Goal: Transaction & Acquisition: Download file/media

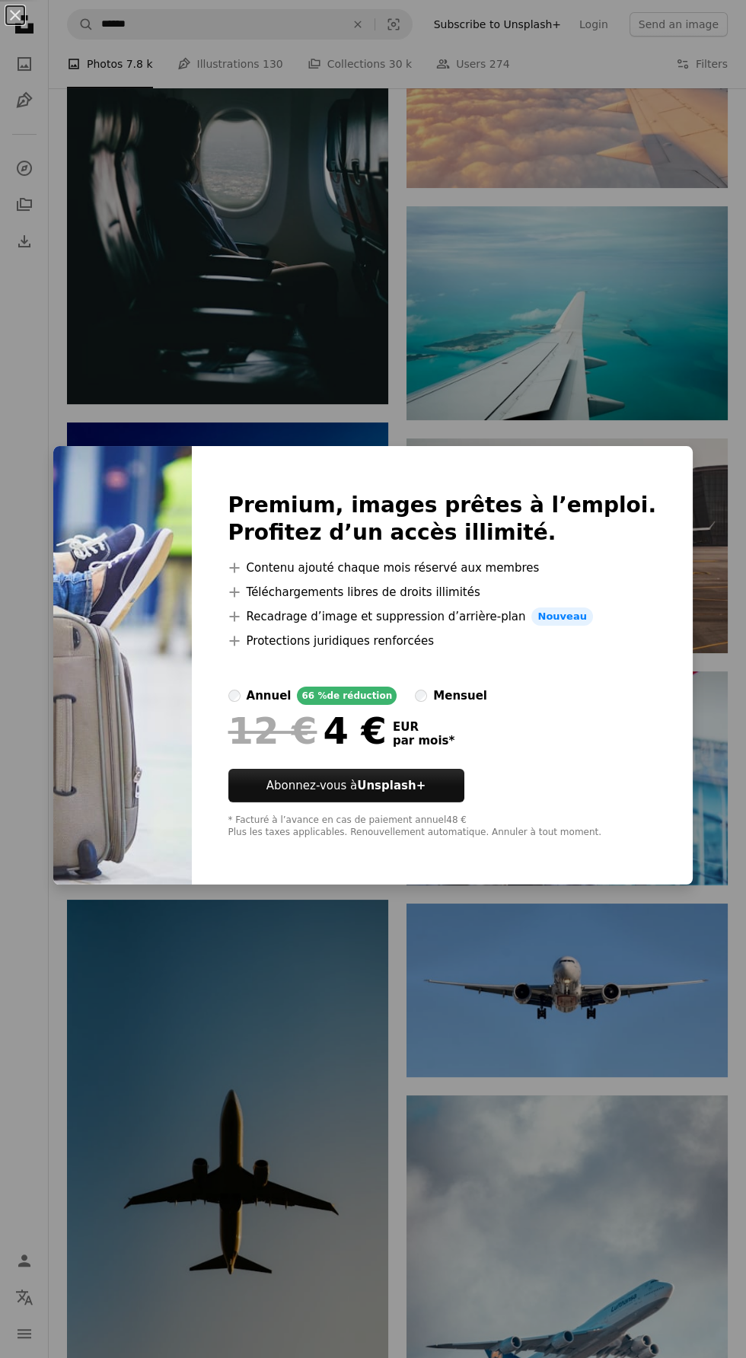
scroll to position [17520, 0]
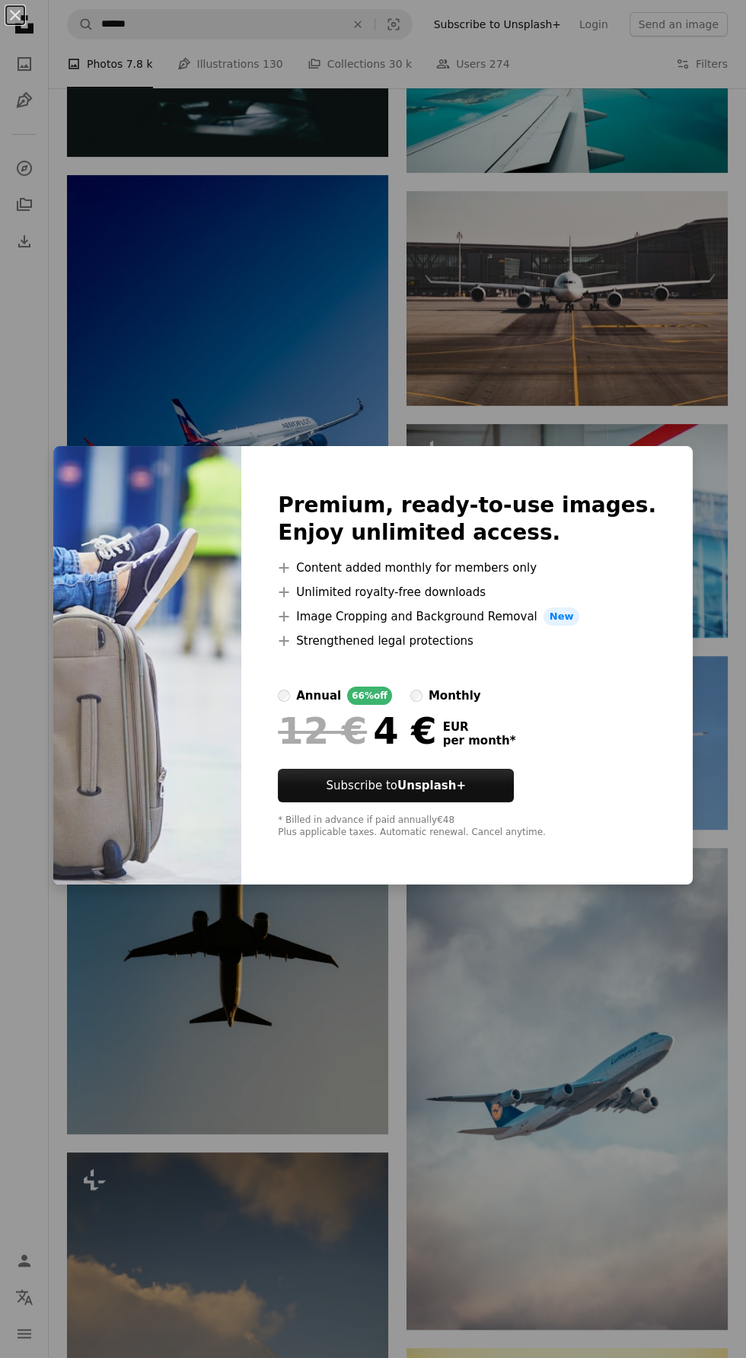
click at [492, 415] on div "An X shape Premium, ready-to-use images. Enjoy unlimited access. A plus sign Co…" at bounding box center [373, 679] width 746 height 1358
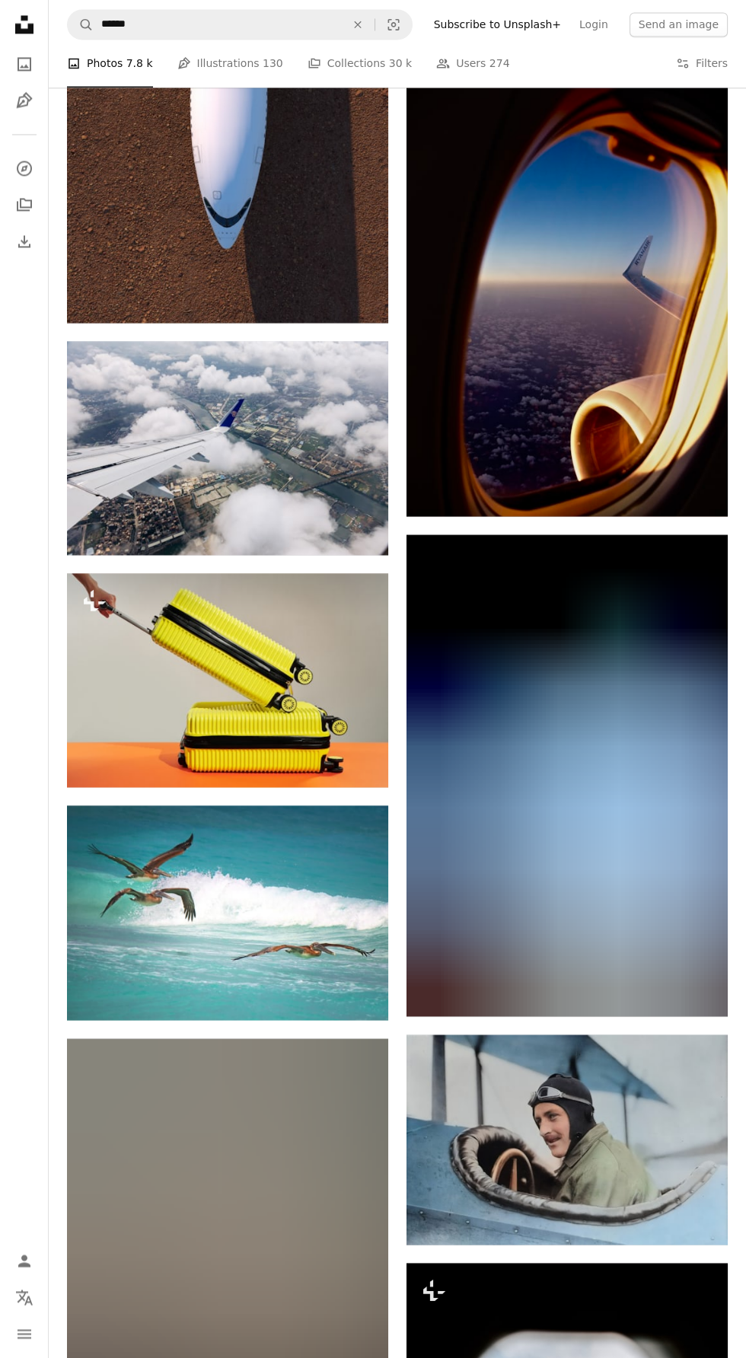
scroll to position [45538, 0]
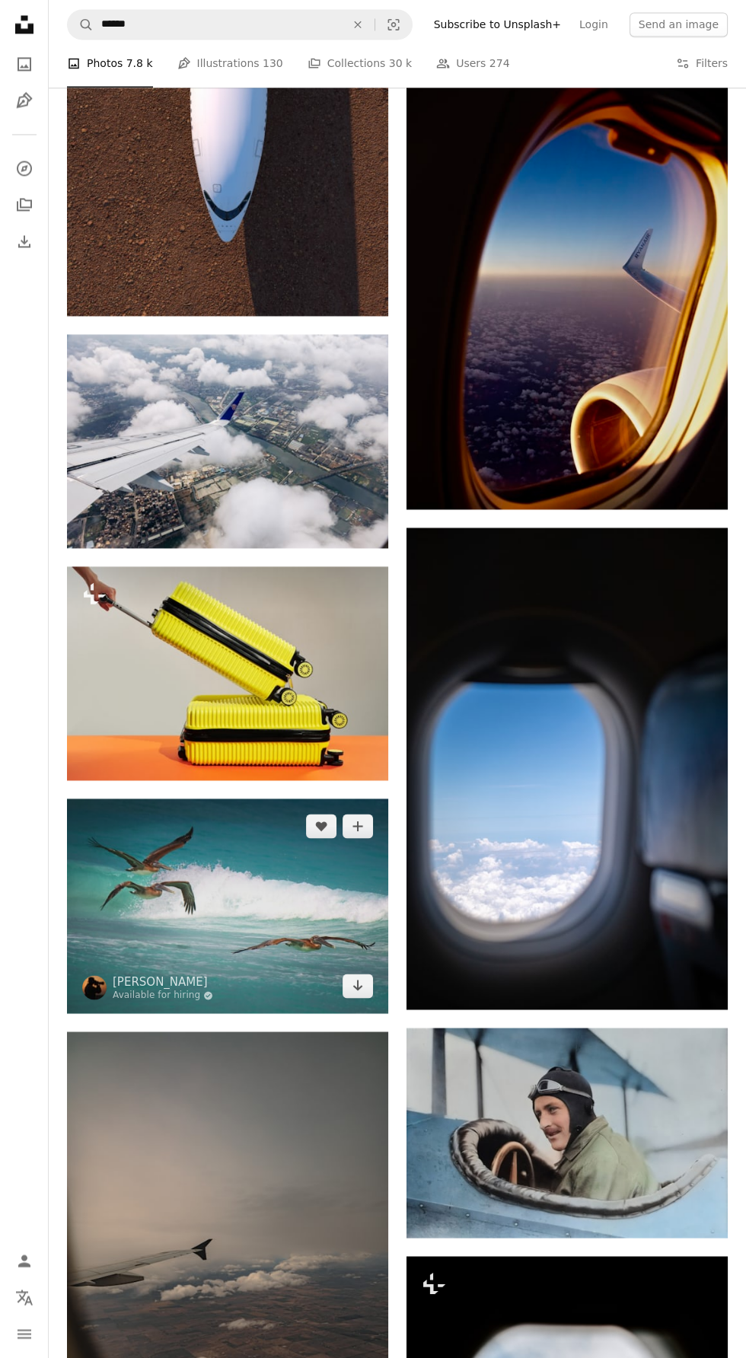
click at [302, 909] on img at bounding box center [227, 905] width 321 height 215
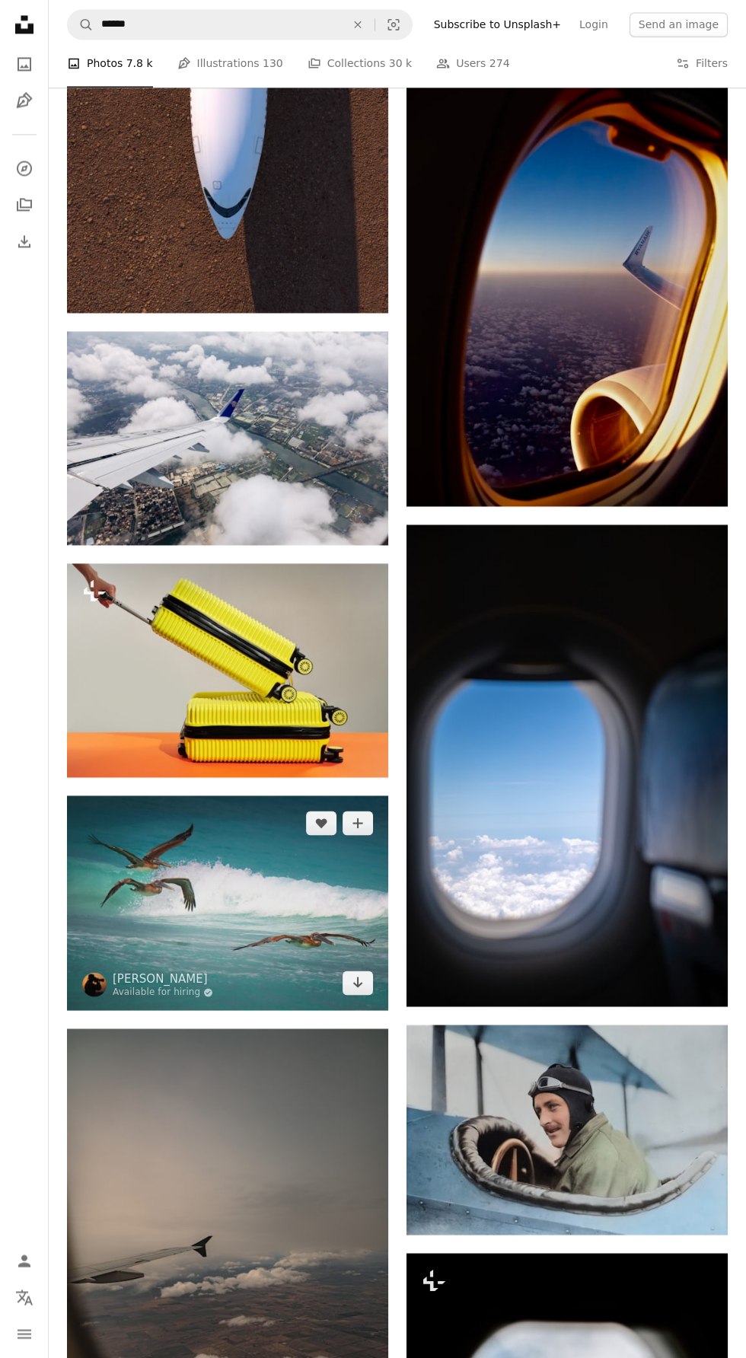
scroll to position [45541, 0]
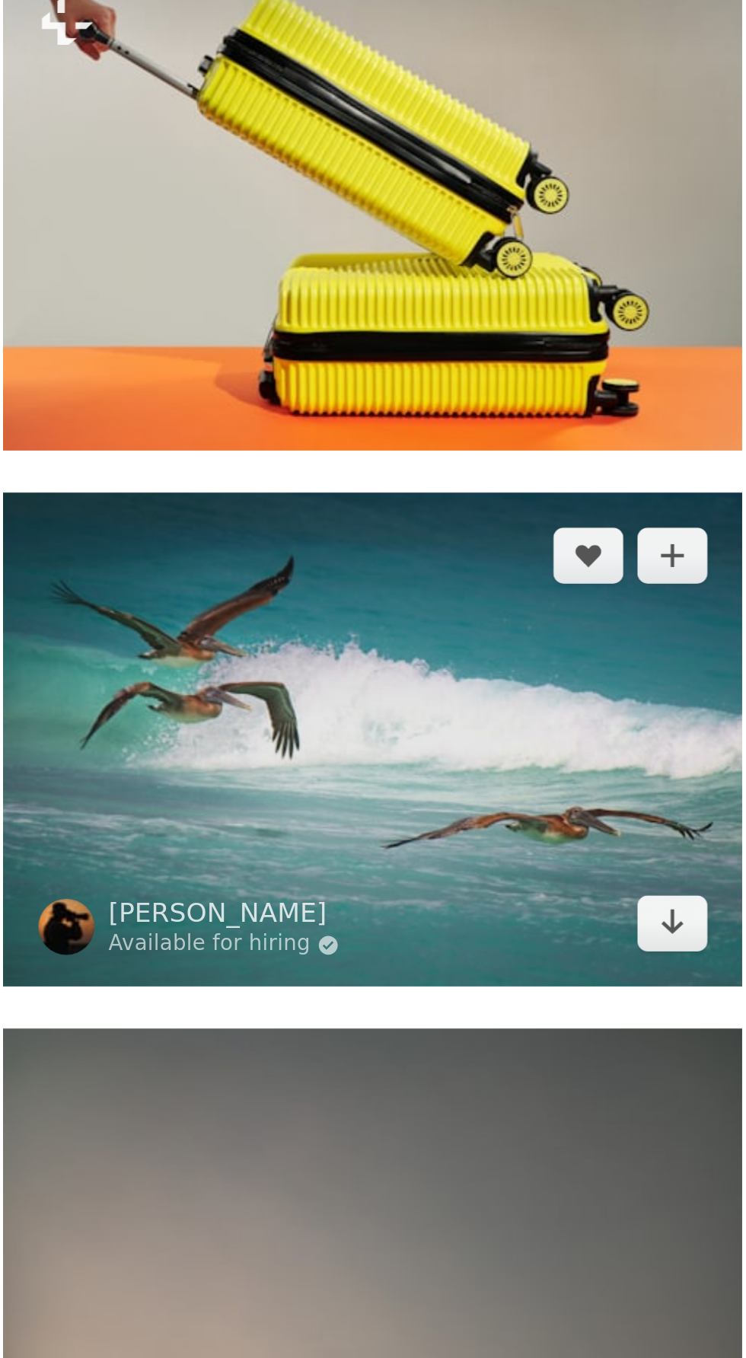
click at [301, 905] on img at bounding box center [227, 902] width 321 height 215
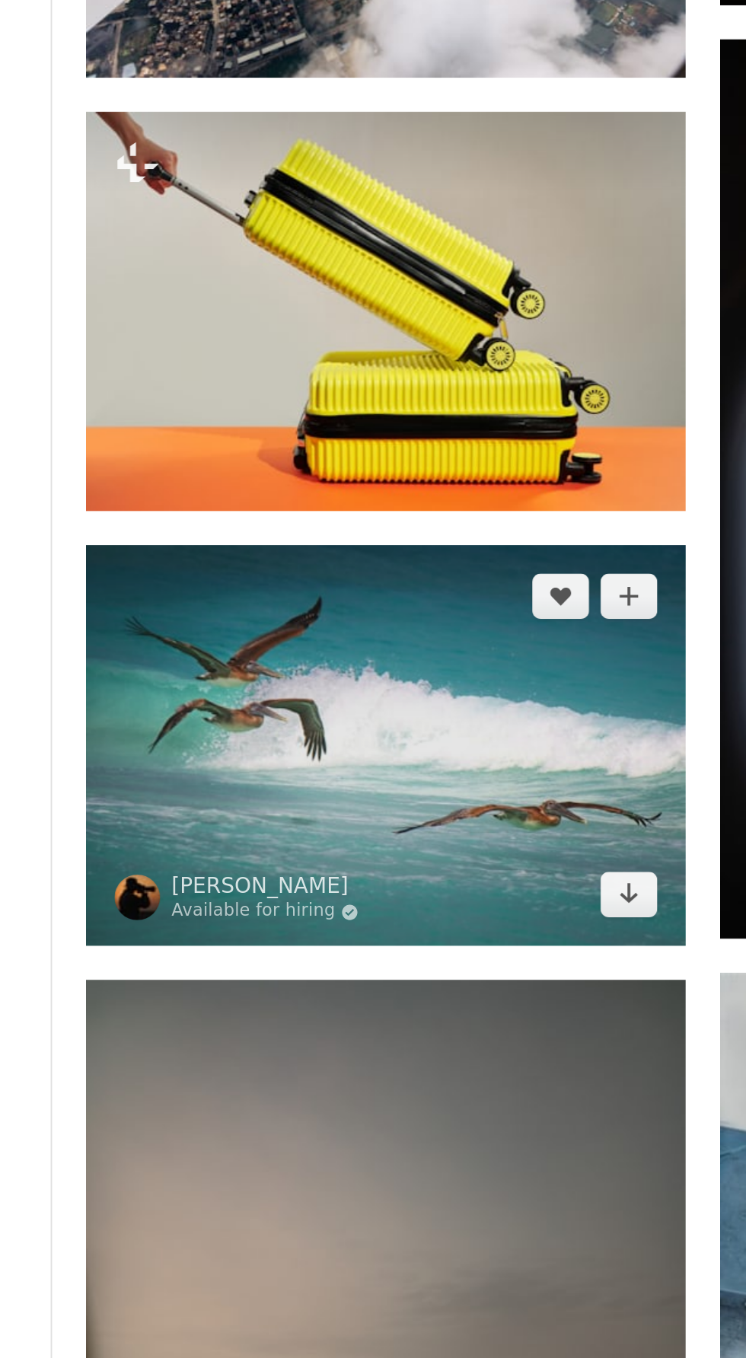
scroll to position [45688, 0]
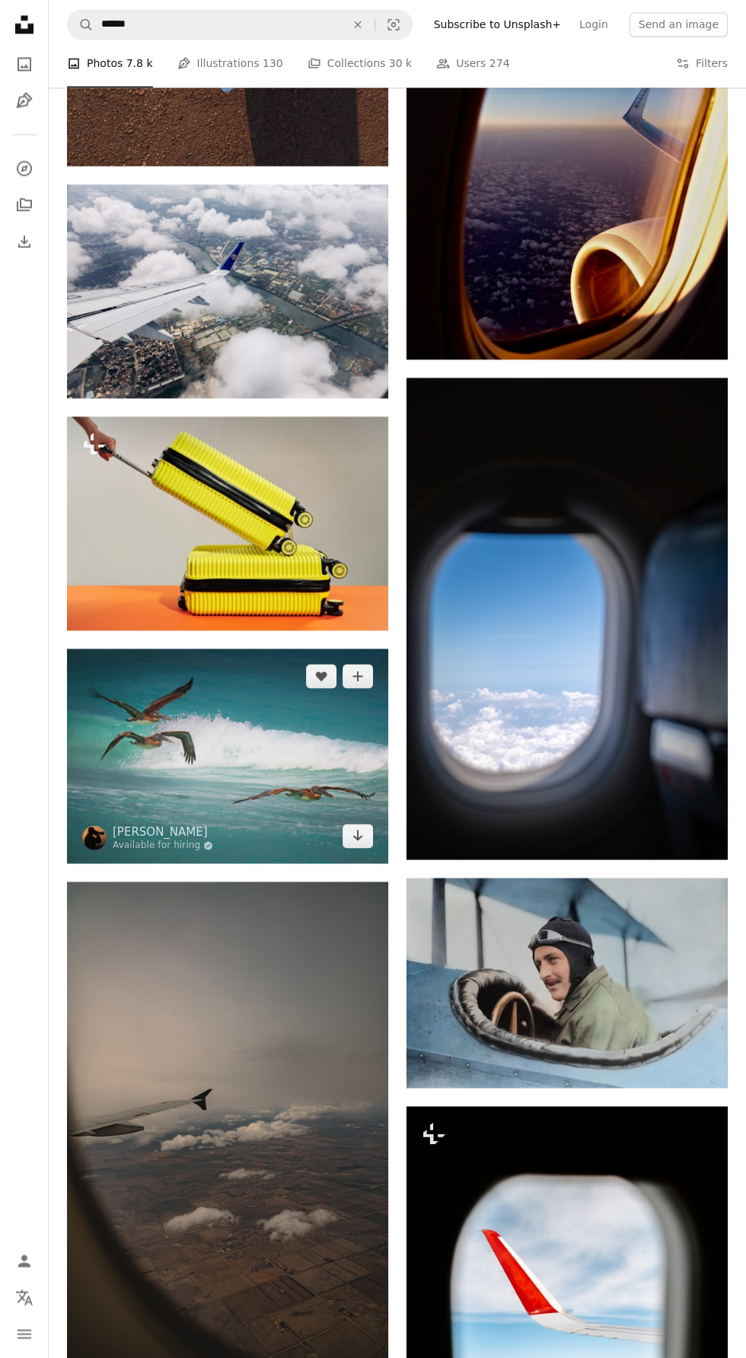
click at [314, 775] on img at bounding box center [227, 755] width 321 height 215
click at [375, 842] on img at bounding box center [227, 755] width 321 height 215
click at [274, 760] on img at bounding box center [227, 755] width 321 height 215
click at [377, 826] on img at bounding box center [227, 755] width 321 height 215
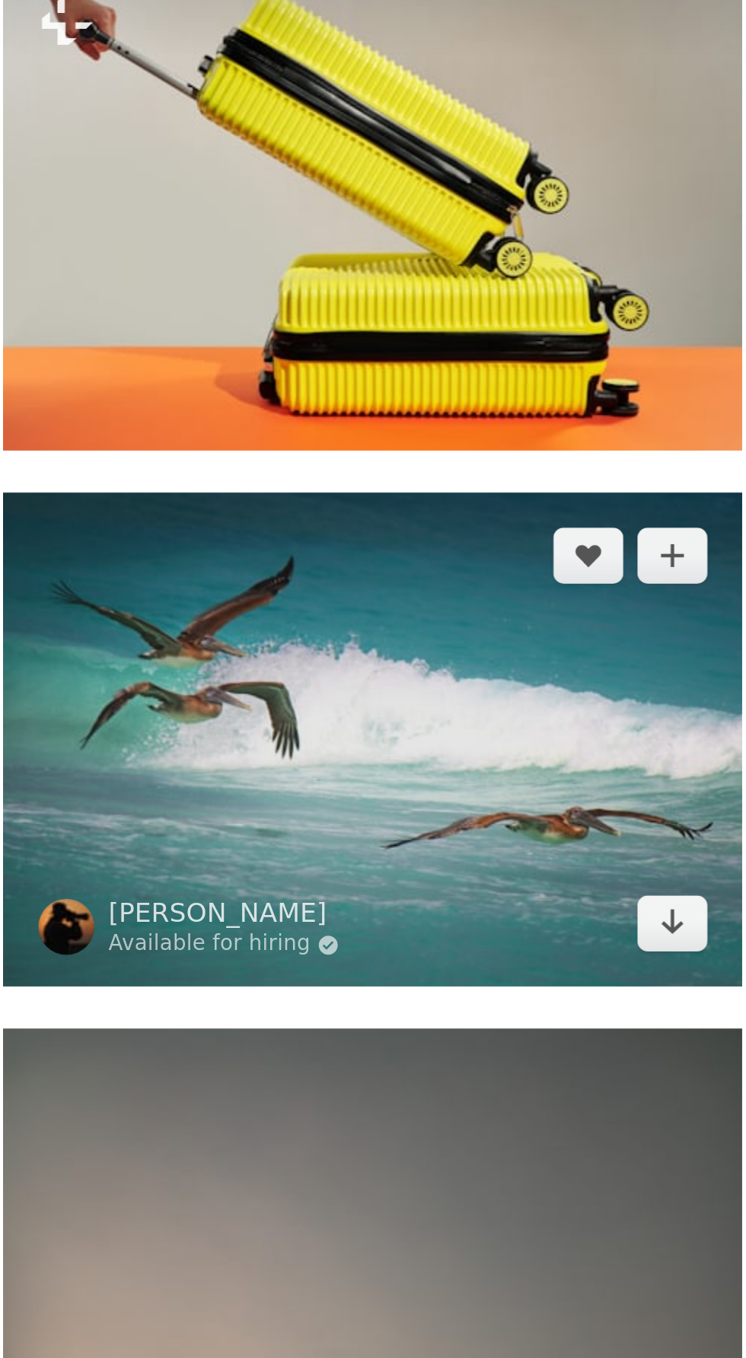
click at [183, 762] on img at bounding box center [227, 755] width 321 height 215
click at [317, 676] on icon "A heart" at bounding box center [321, 676] width 12 height 12
click at [356, 844] on link "Arrow pointing down" at bounding box center [357, 835] width 30 height 24
click at [361, 839] on icon "Arrow pointing down" at bounding box center [358, 835] width 12 height 18
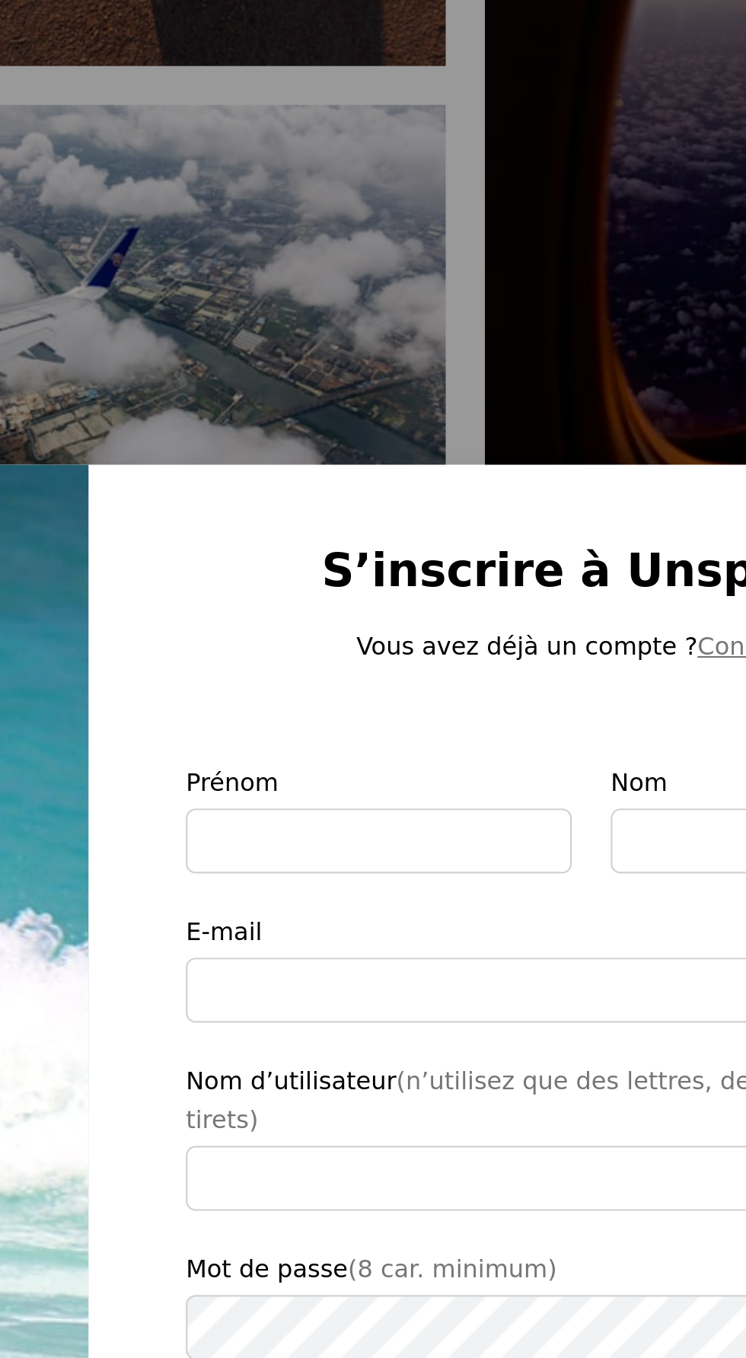
scroll to position [45688, 0]
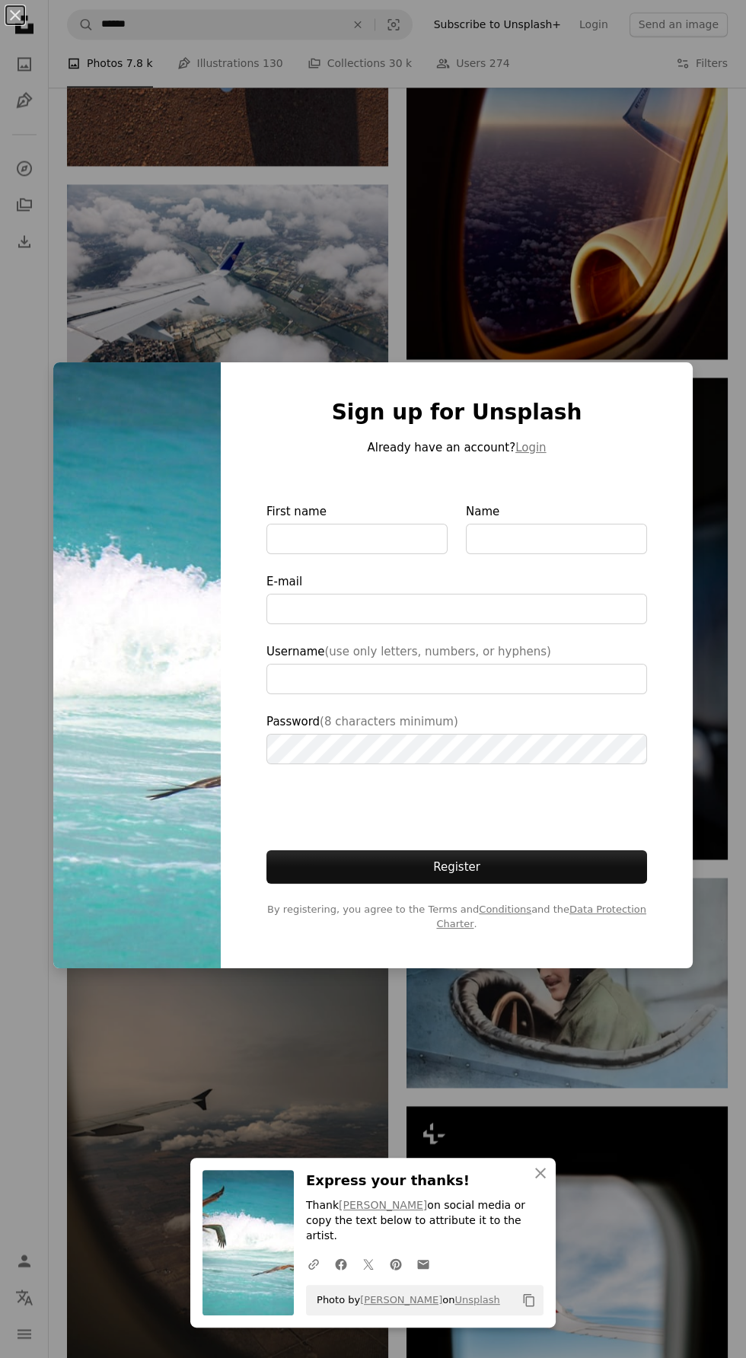
click at [160, 672] on img at bounding box center [136, 665] width 167 height 606
click at [246, 1228] on img at bounding box center [247, 1242] width 91 height 145
click at [546, 1182] on icon "An X shape" at bounding box center [540, 1172] width 18 height 18
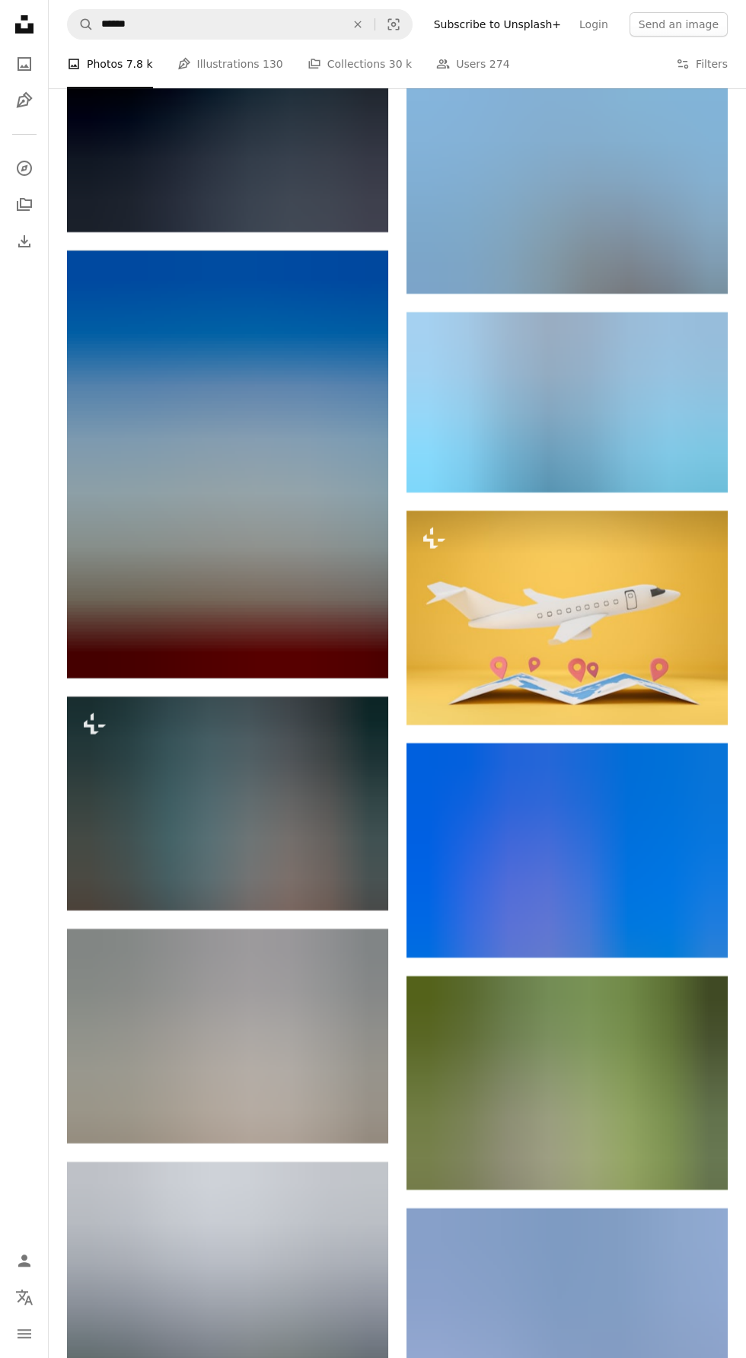
scroll to position [61658, 0]
